Goal: Find specific page/section: Find specific page/section

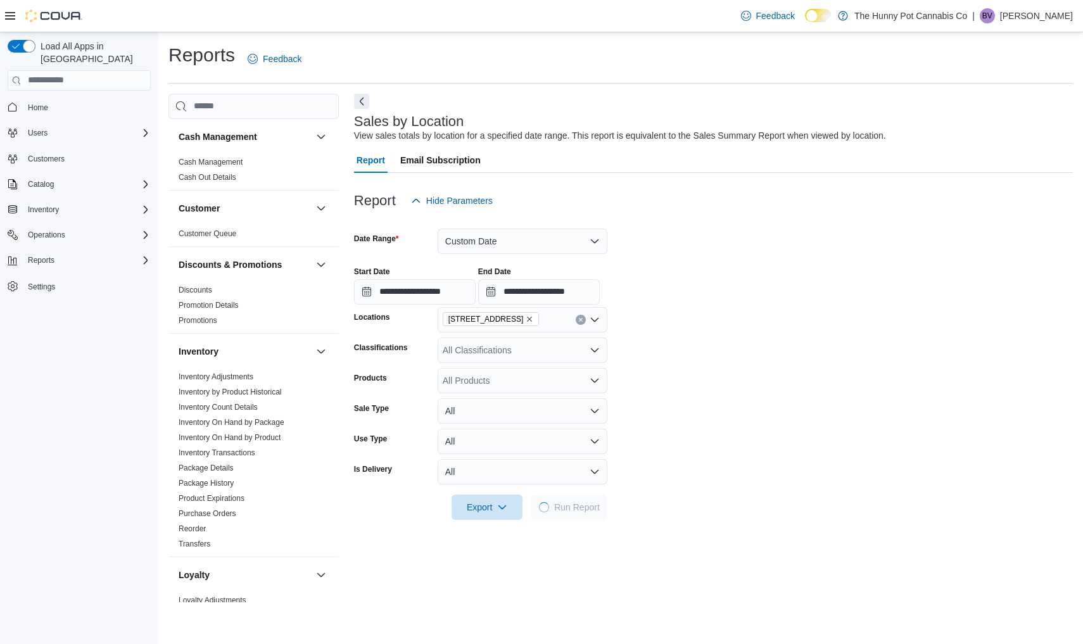
scroll to position [28, 0]
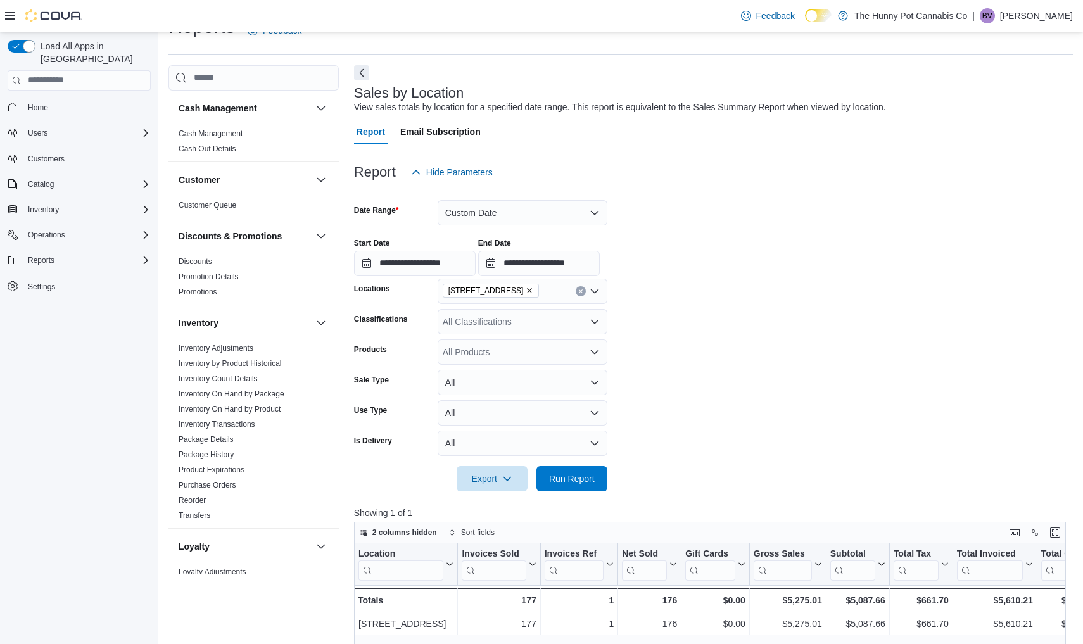
click at [47, 103] on span "Home" at bounding box center [38, 108] width 20 height 10
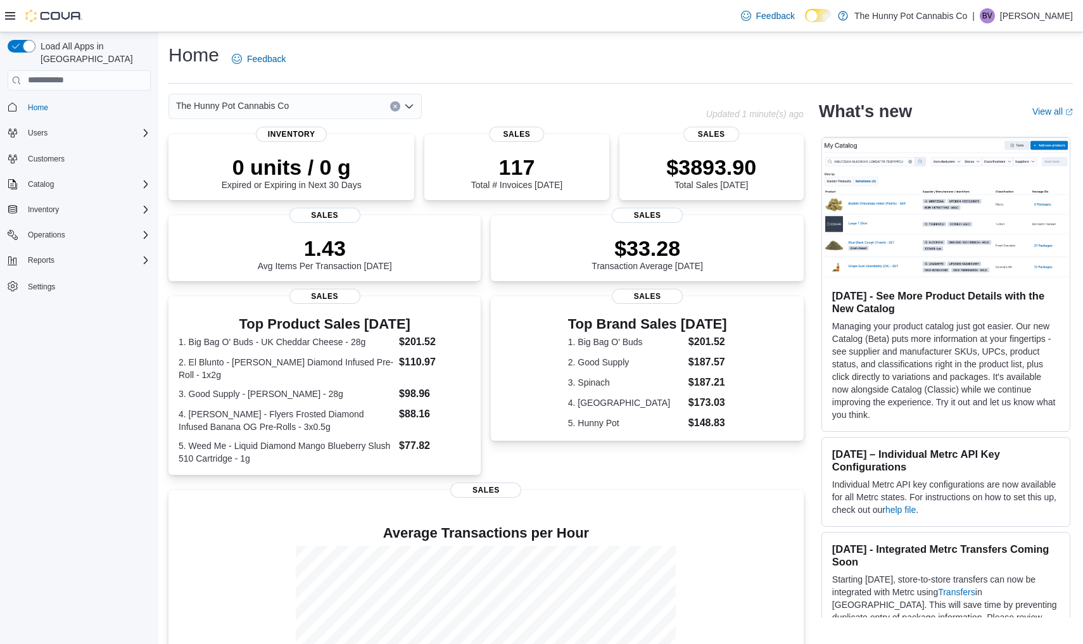
click at [375, 105] on div "The Hunny Pot Cannabis Co" at bounding box center [294, 106] width 253 height 25
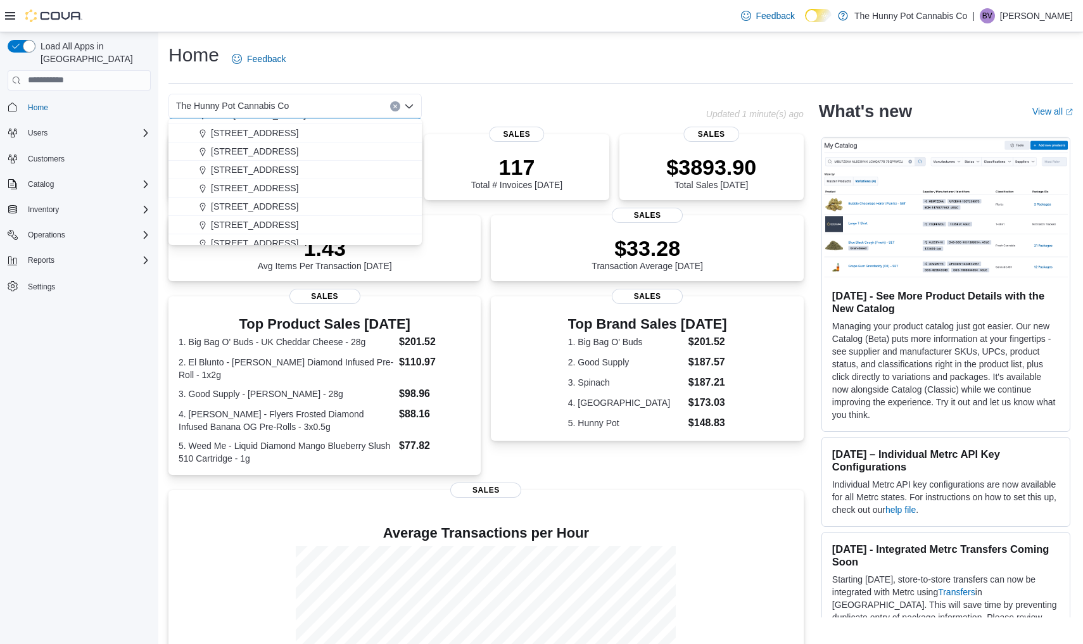
scroll to position [291, 0]
click at [285, 204] on span "[STREET_ADDRESS]" at bounding box center [254, 204] width 87 height 13
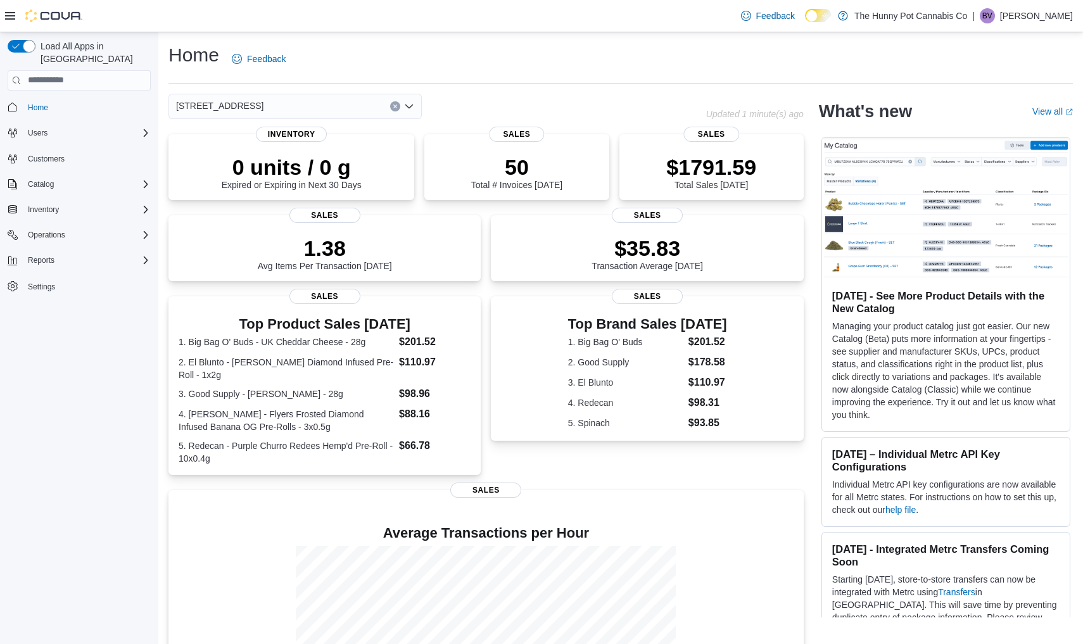
scroll to position [0, 0]
